Goal: Task Accomplishment & Management: Manage account settings

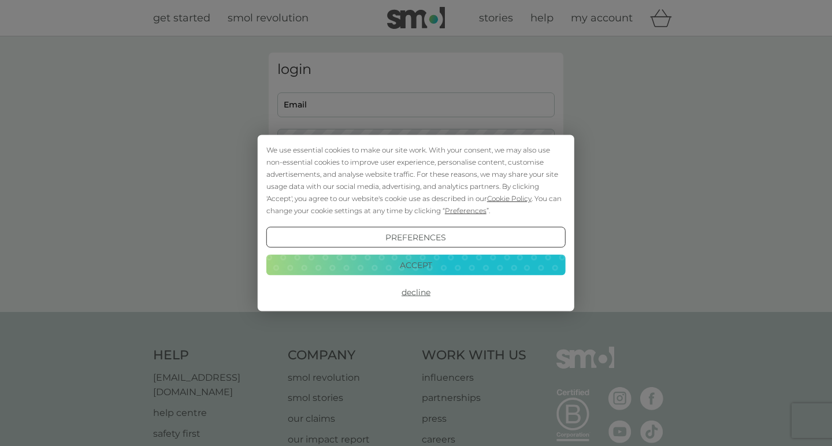
click at [430, 264] on button "Accept" at bounding box center [415, 264] width 299 height 21
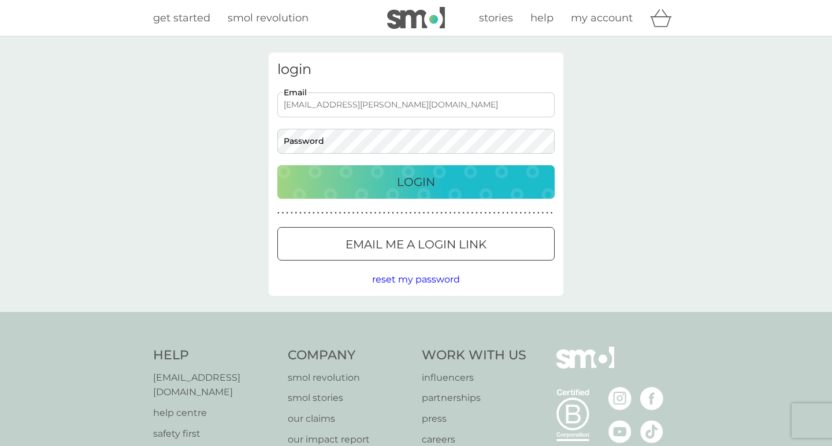
type input "niall.bailey@gmail.com"
click at [416, 181] on button "Login" at bounding box center [415, 181] width 277 height 33
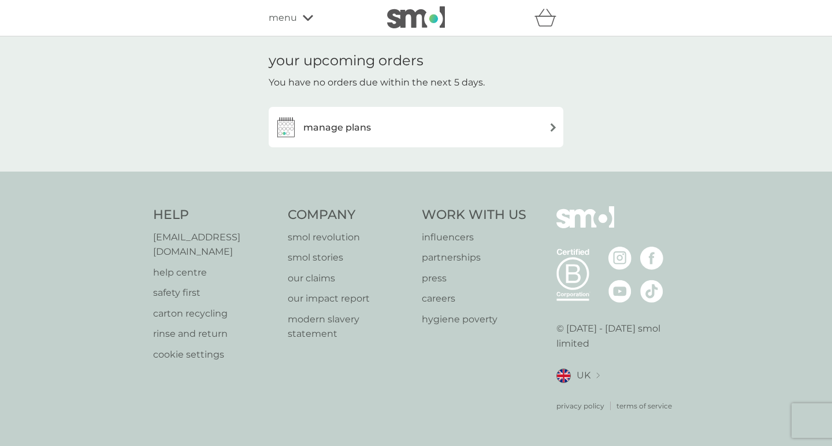
click at [390, 137] on div "manage plans" at bounding box center [415, 126] width 283 height 23
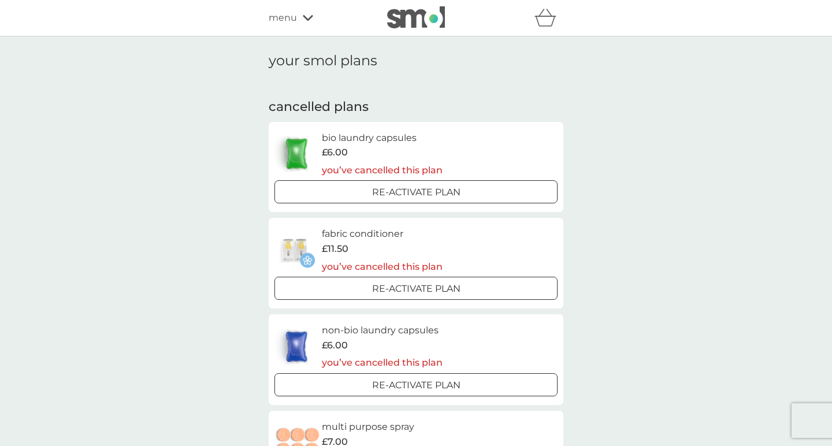
click at [304, 18] on icon at bounding box center [308, 18] width 10 height 6
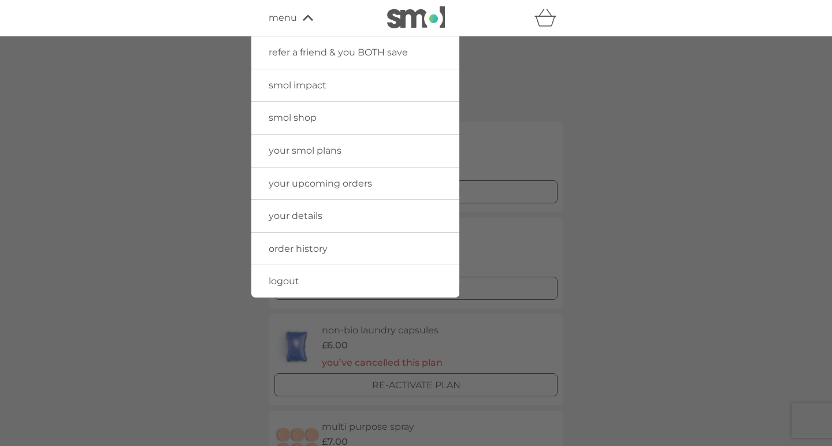
click at [288, 283] on span "logout" at bounding box center [284, 280] width 31 height 11
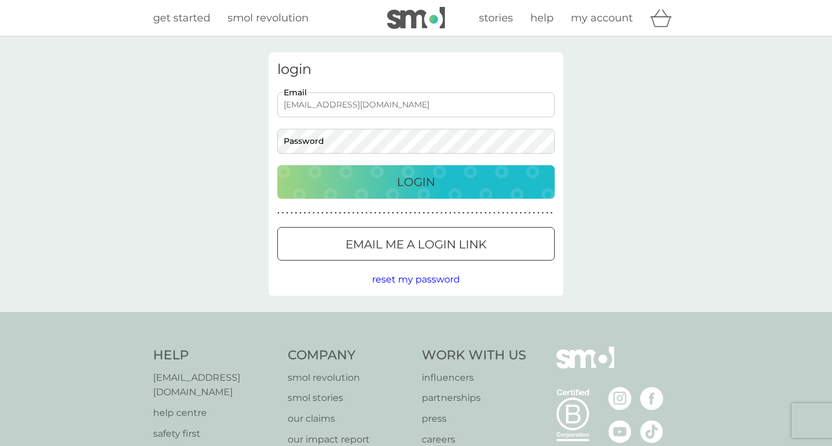
type input "[EMAIL_ADDRESS][DOMAIN_NAME]"
click at [416, 181] on button "Login" at bounding box center [415, 181] width 277 height 33
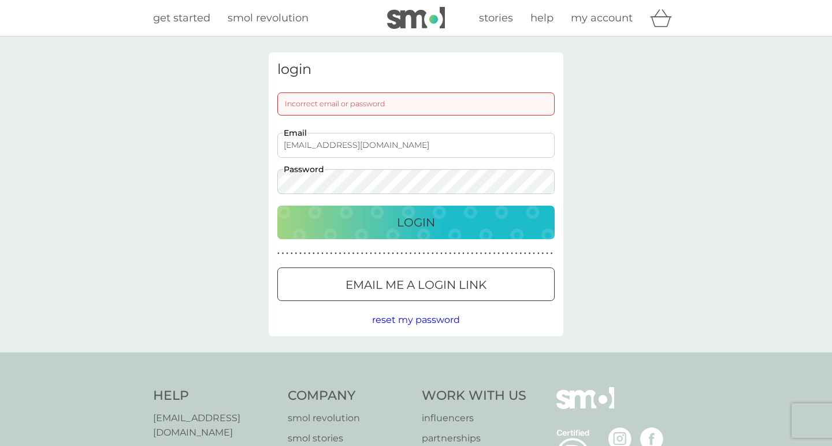
click at [416, 222] on button "Login" at bounding box center [415, 222] width 277 height 33
click at [426, 322] on span "reset my password" at bounding box center [416, 319] width 88 height 11
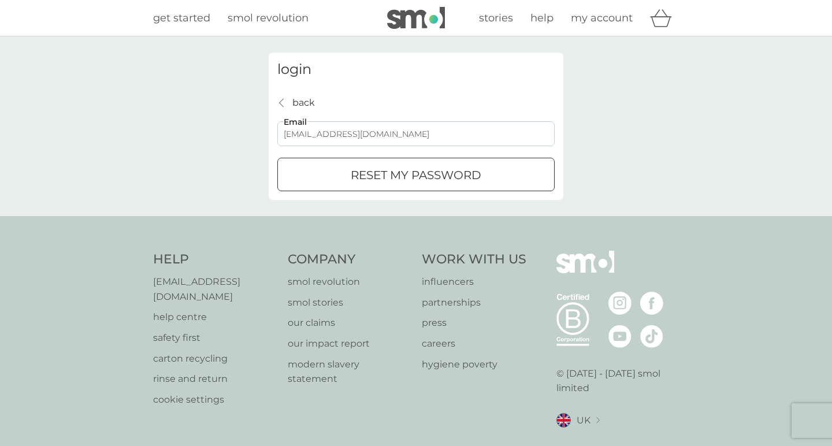
type input "niallbailey@gmail.com"
click at [408, 177] on div "submit" at bounding box center [416, 175] width 42 height 12
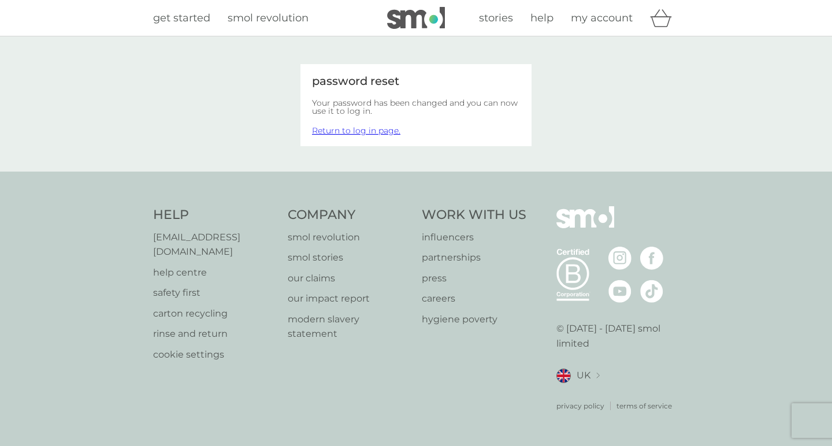
click at [375, 131] on link "Return to log in page." at bounding box center [356, 130] width 88 height 10
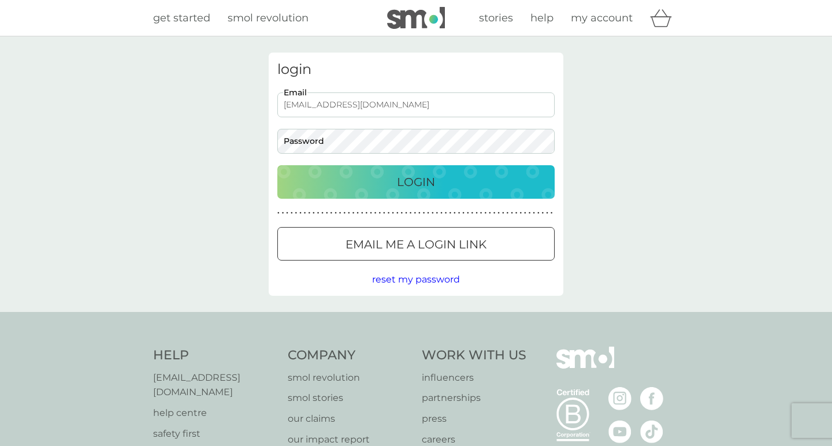
type input "niallbailey@gmail.com"
click at [416, 181] on button "Login" at bounding box center [415, 181] width 277 height 33
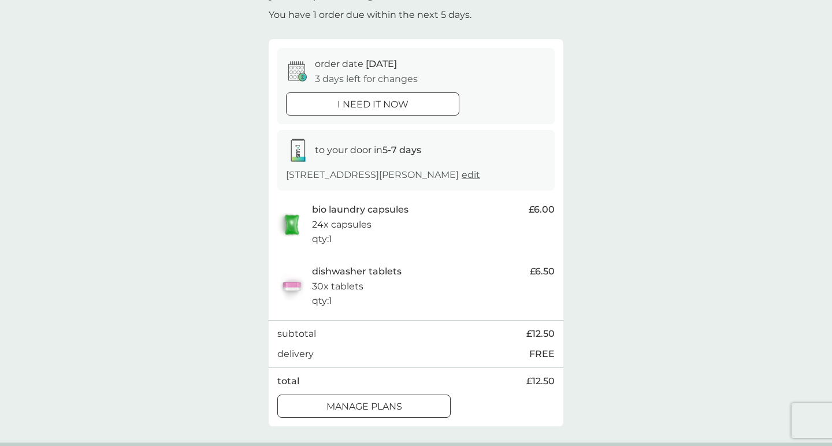
scroll to position [140, 0]
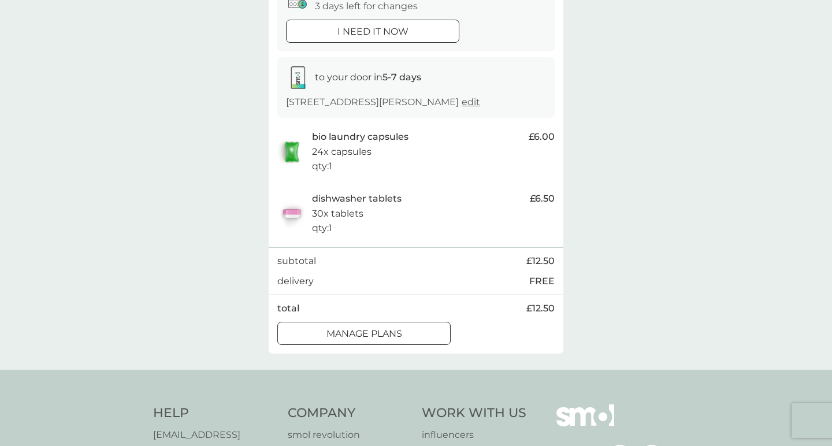
click at [379, 327] on div at bounding box center [364, 333] width 42 height 12
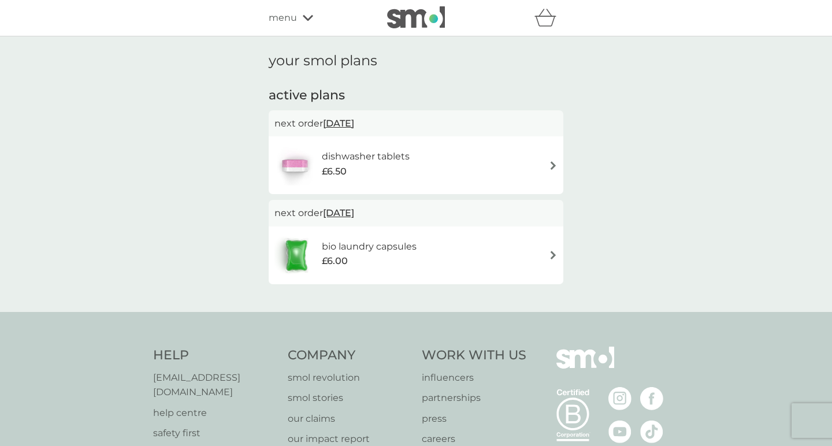
click at [540, 163] on div "dishwasher tablets £6.50" at bounding box center [415, 165] width 283 height 40
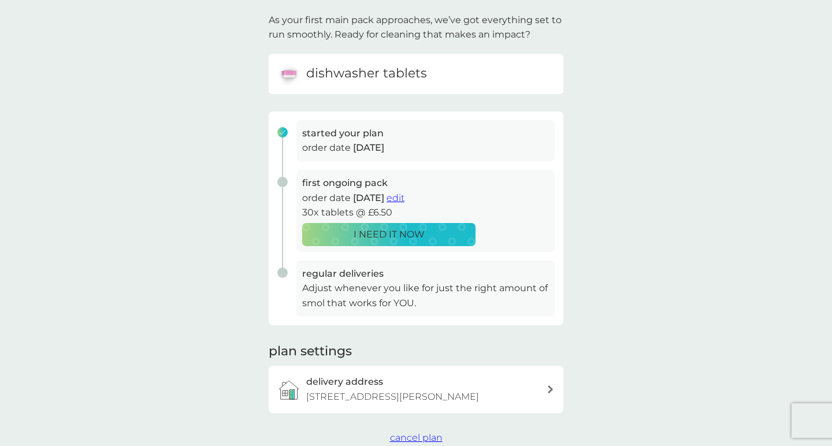
scroll to position [73, 0]
click at [404, 192] on span "edit" at bounding box center [395, 197] width 18 height 11
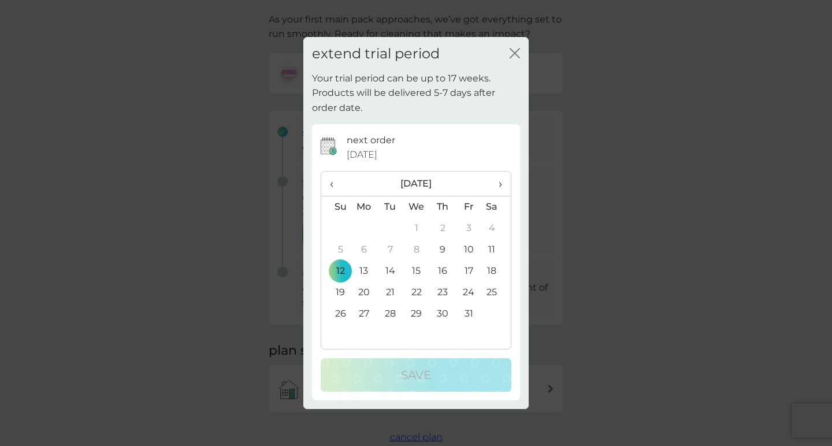
click at [501, 182] on span "›" at bounding box center [496, 184] width 12 height 24
click at [339, 249] on td "2" at bounding box center [335, 249] width 29 height 21
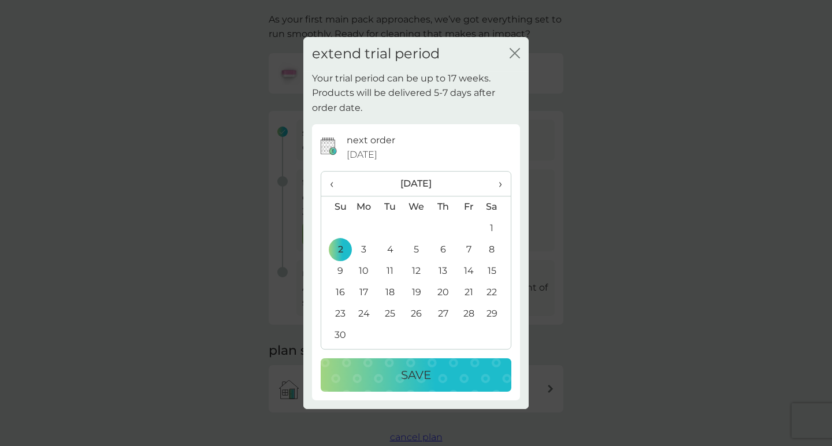
click at [424, 379] on p "Save" at bounding box center [416, 375] width 30 height 18
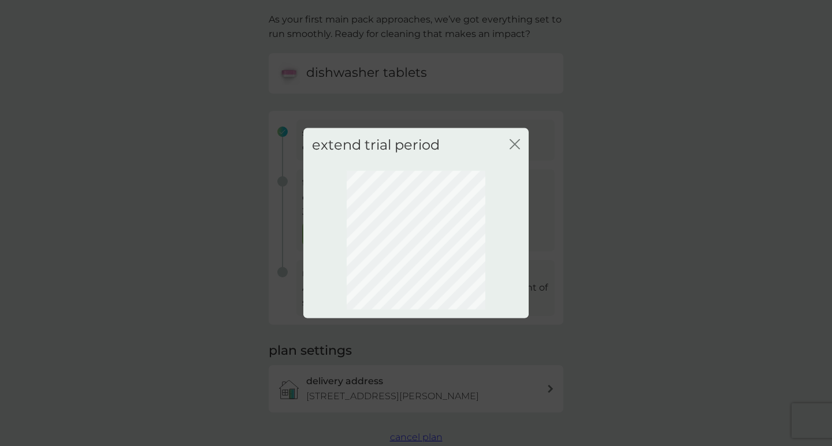
scroll to position [38, 0]
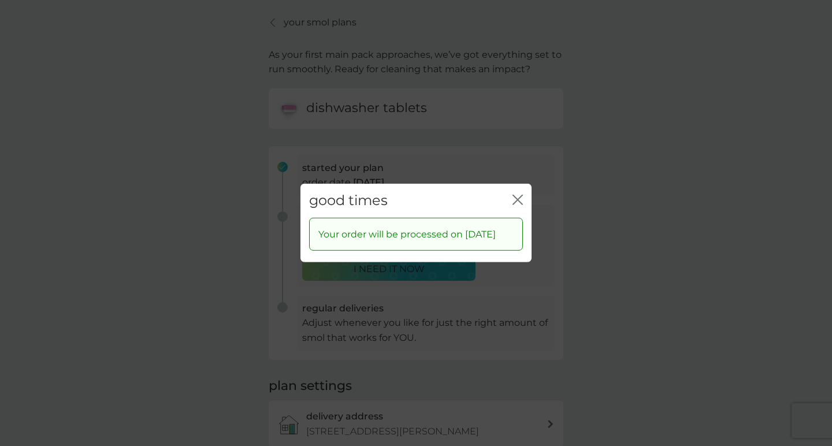
click at [518, 195] on icon "close" at bounding box center [517, 200] width 10 height 10
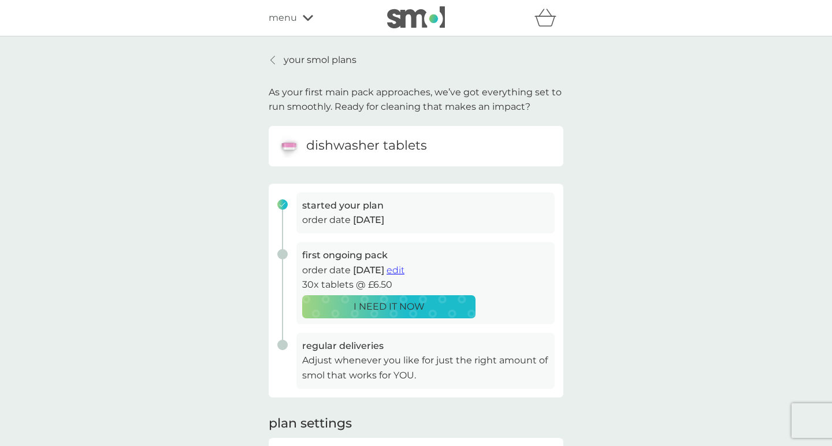
scroll to position [0, 0]
click at [329, 58] on p "your smol plans" at bounding box center [320, 60] width 73 height 15
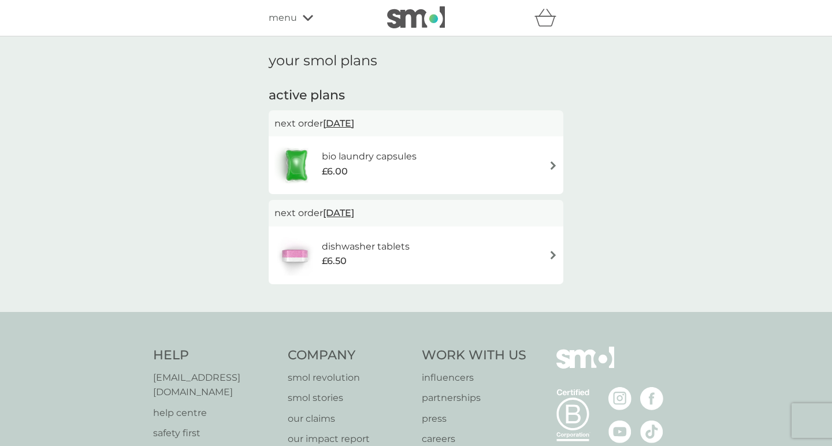
click at [423, 16] on img at bounding box center [416, 17] width 58 height 22
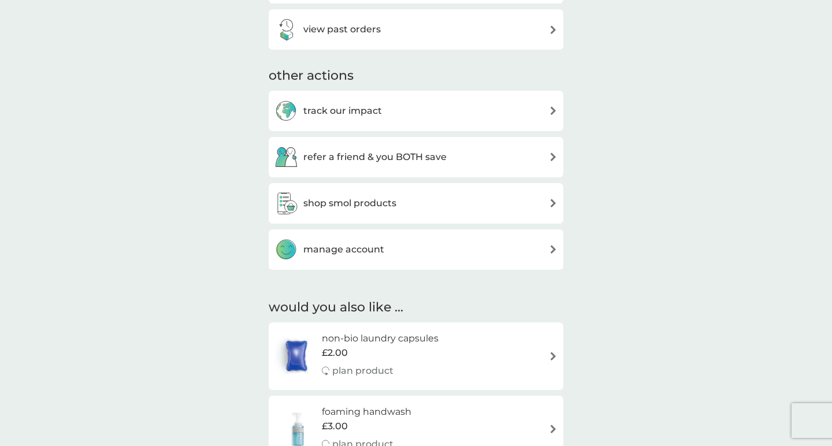
scroll to position [341, 0]
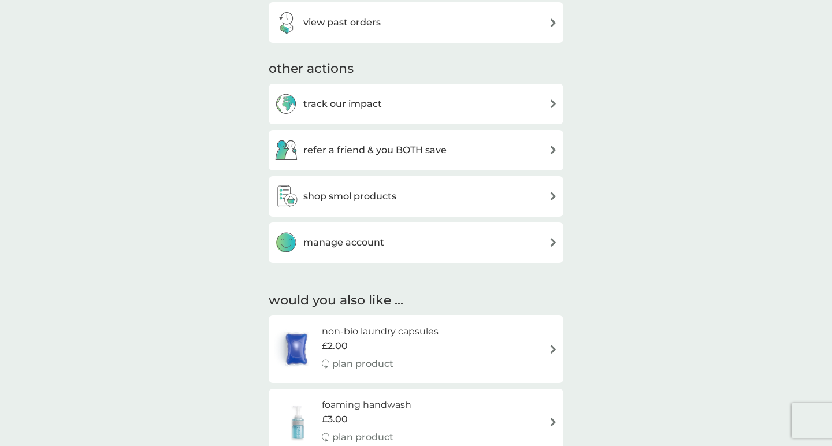
click at [376, 195] on h3 "shop smol products" at bounding box center [349, 196] width 93 height 15
